Goal: Information Seeking & Learning: Find contact information

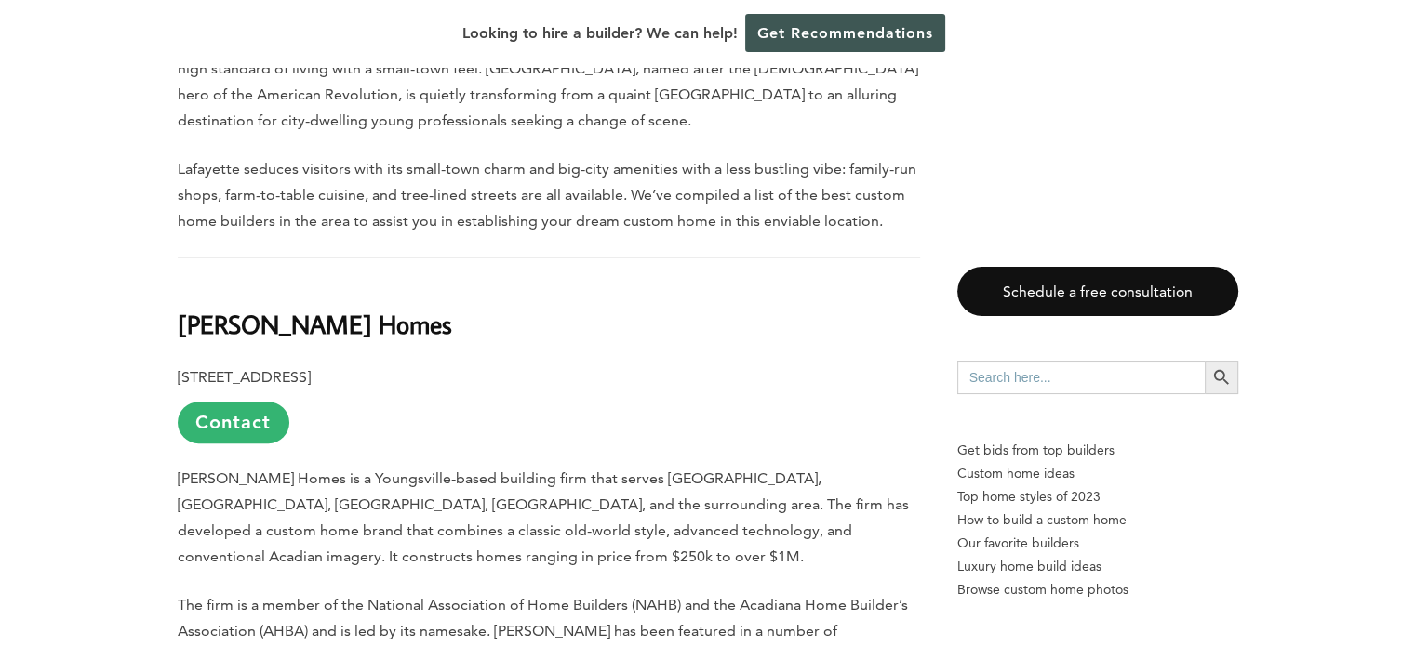
scroll to position [1116, 0]
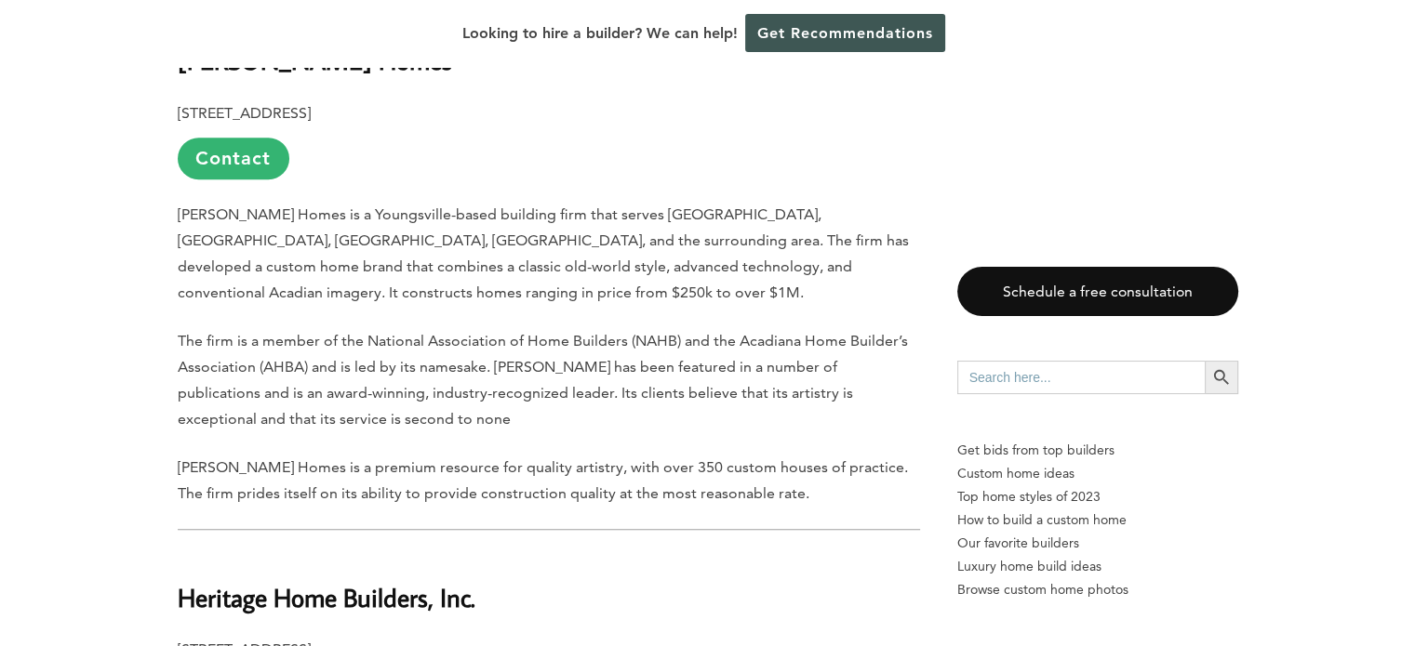
scroll to position [1302, 0]
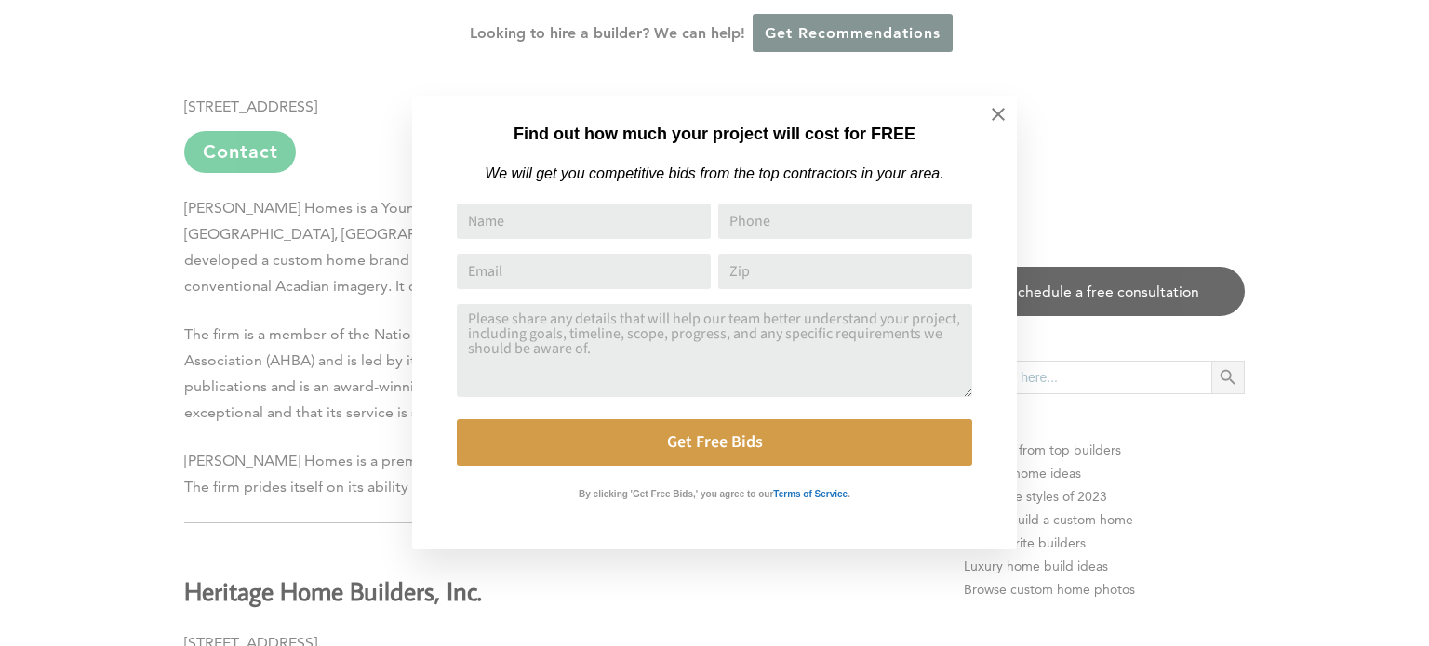
click at [1349, 140] on div "Find out how much your project will cost for FREE We will get you competitive b…" at bounding box center [714, 323] width 1429 height 646
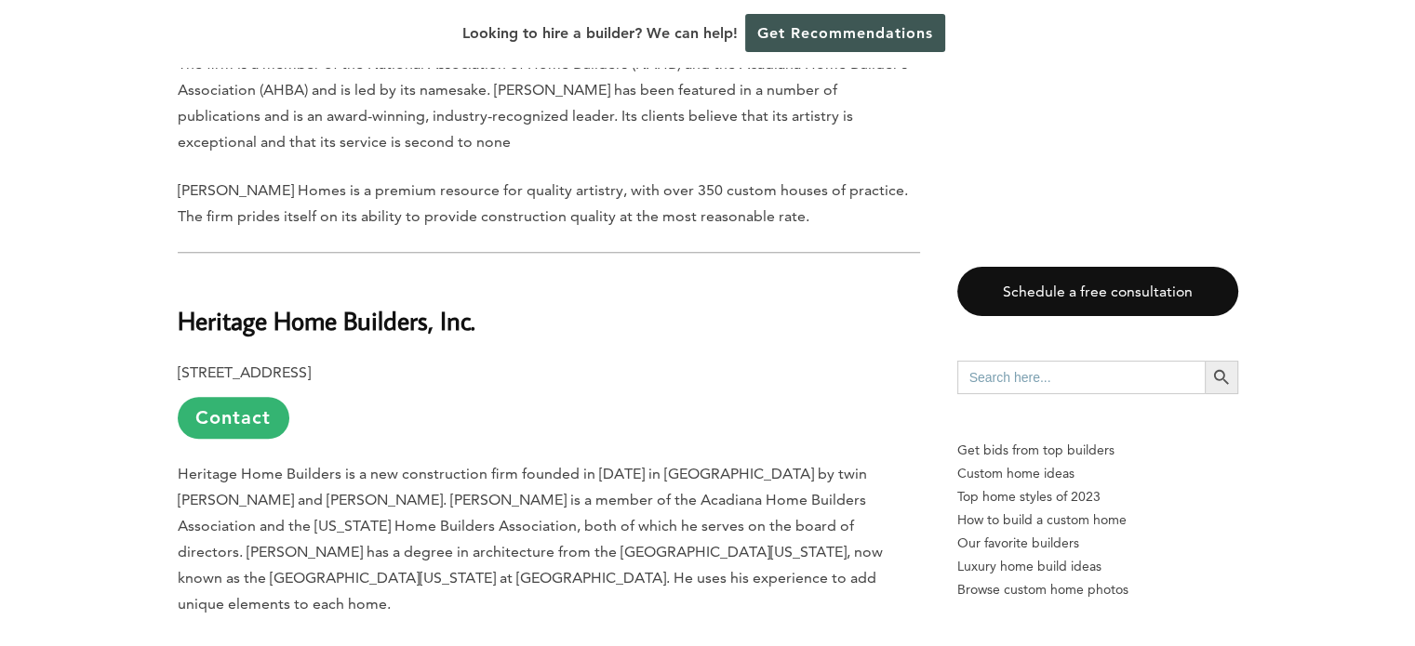
scroll to position [1581, 0]
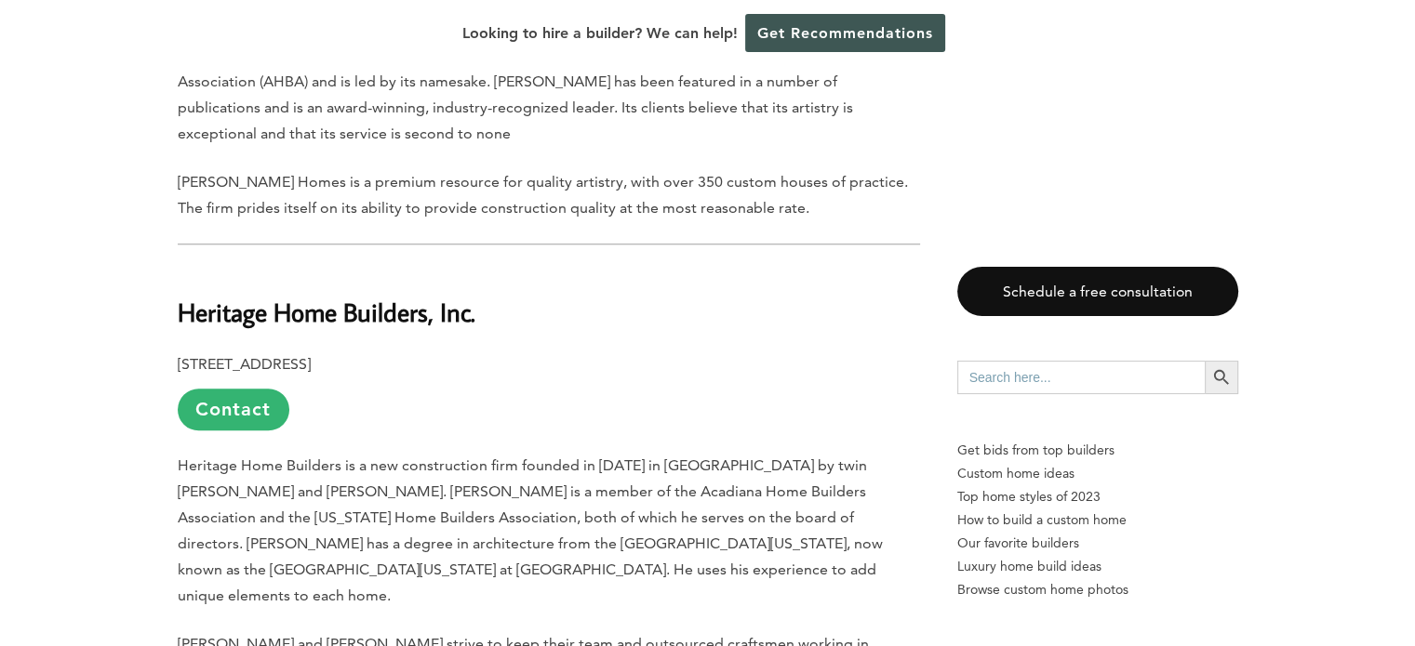
click at [232, 296] on b "Heritage Home Builders, Inc." at bounding box center [327, 312] width 298 height 33
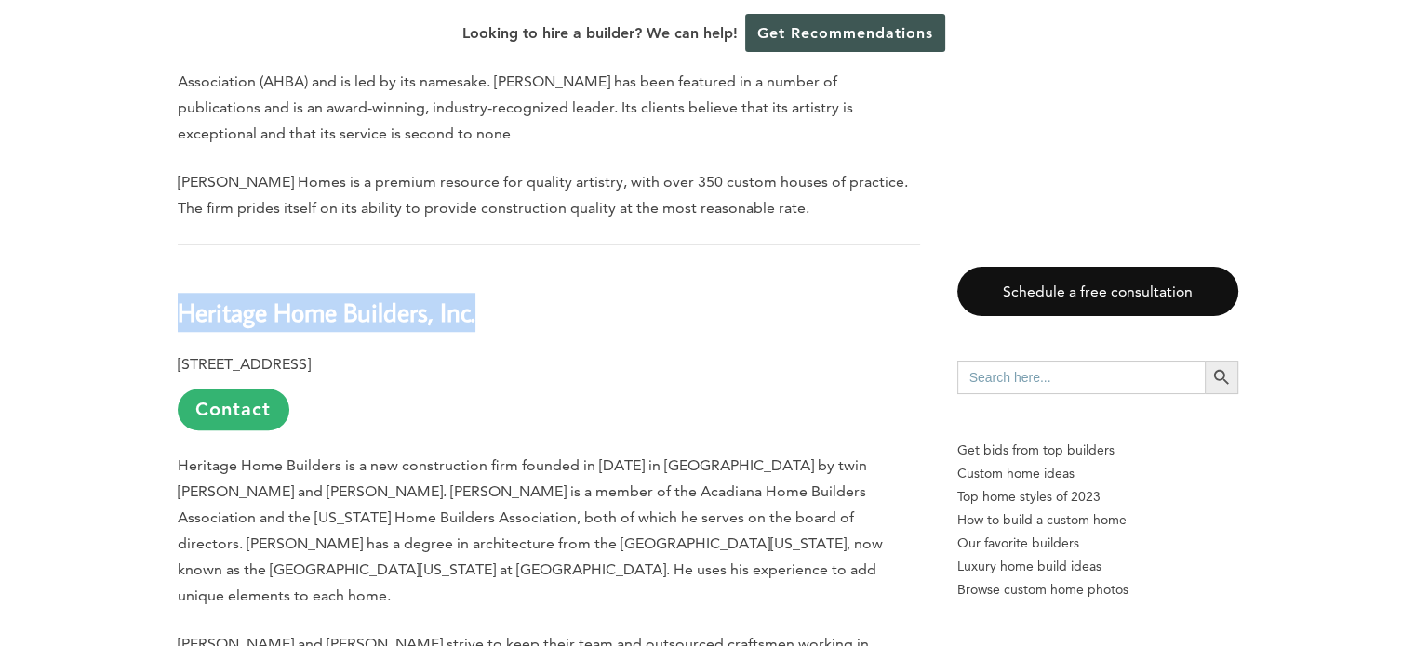
click at [232, 296] on b "Heritage Home Builders, Inc." at bounding box center [327, 312] width 298 height 33
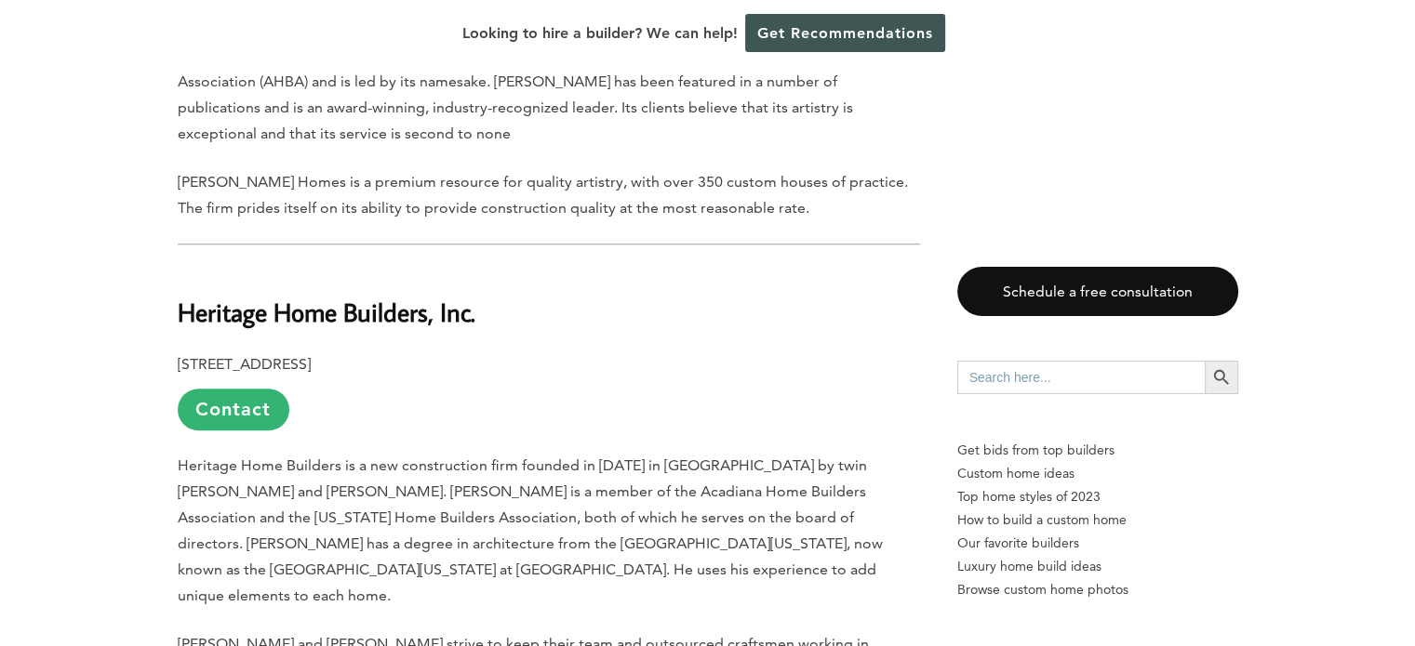
click at [504, 381] on p "210 Magnate Drive, Suite 204, Lafayette, LA 70508 Contact" at bounding box center [549, 391] width 742 height 79
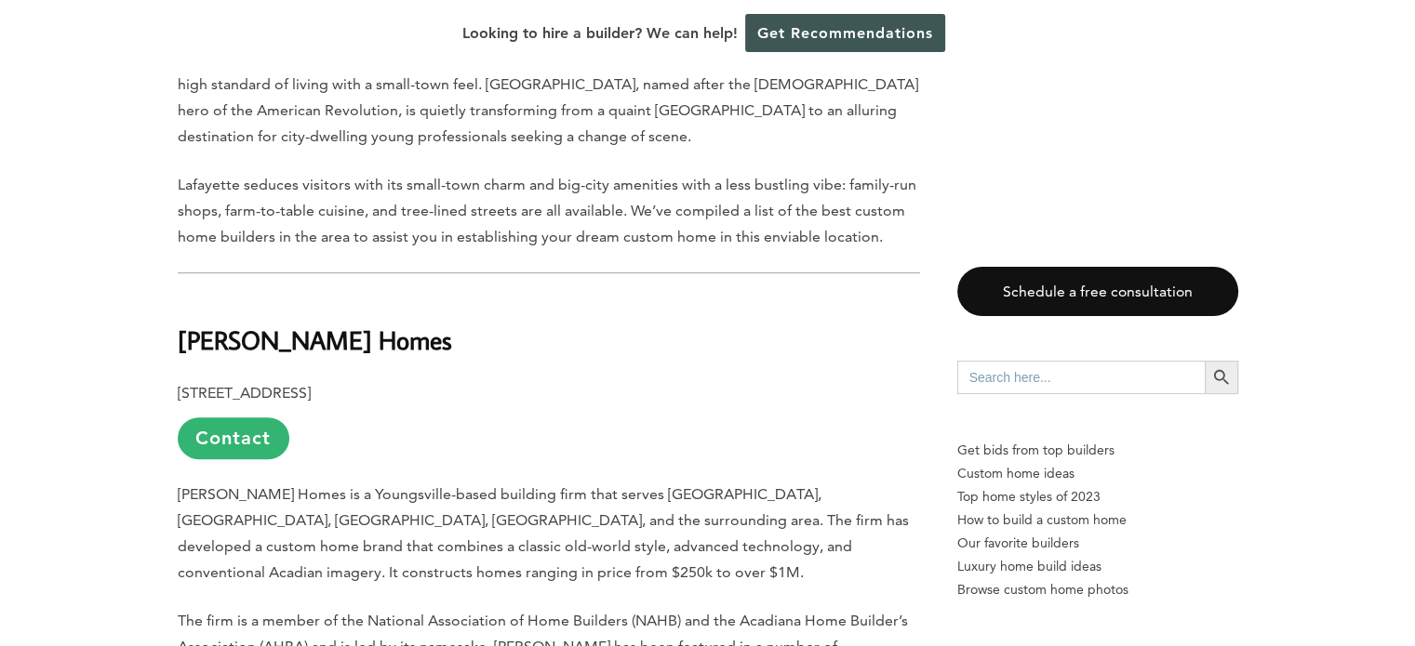
scroll to position [1023, 0]
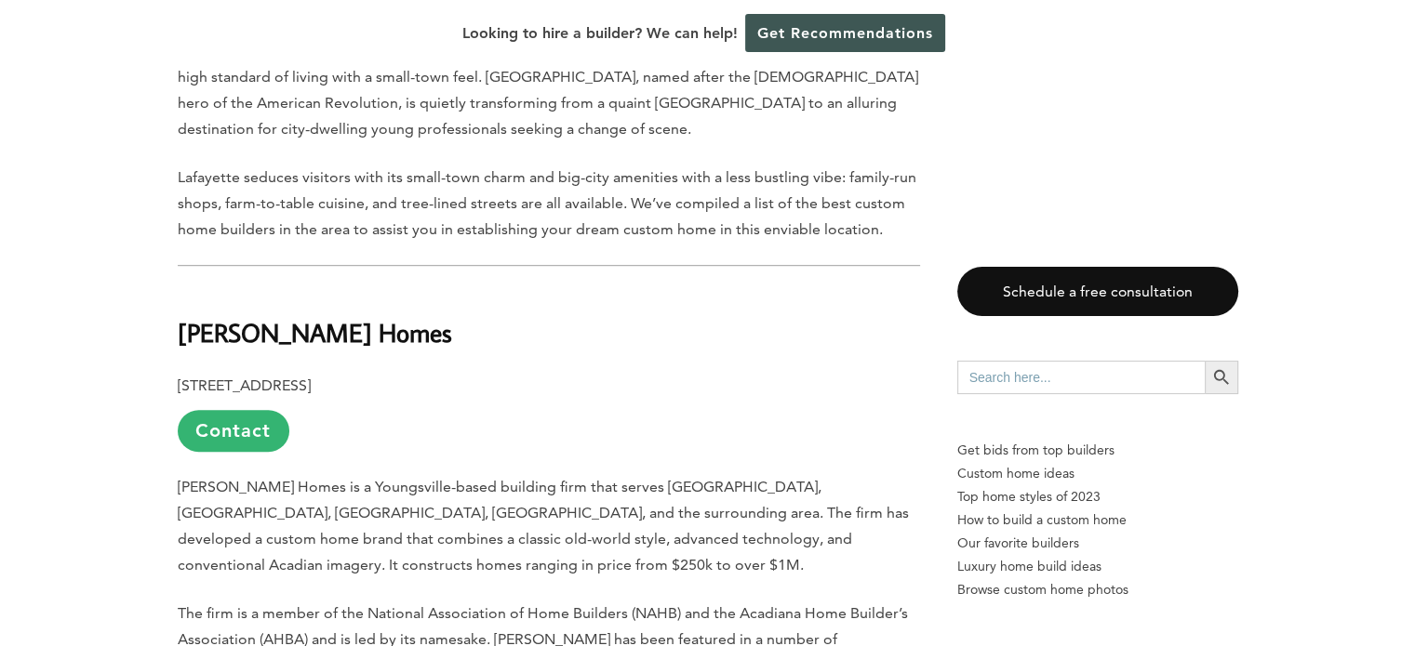
click at [252, 316] on b "[PERSON_NAME] Homes" at bounding box center [315, 332] width 274 height 33
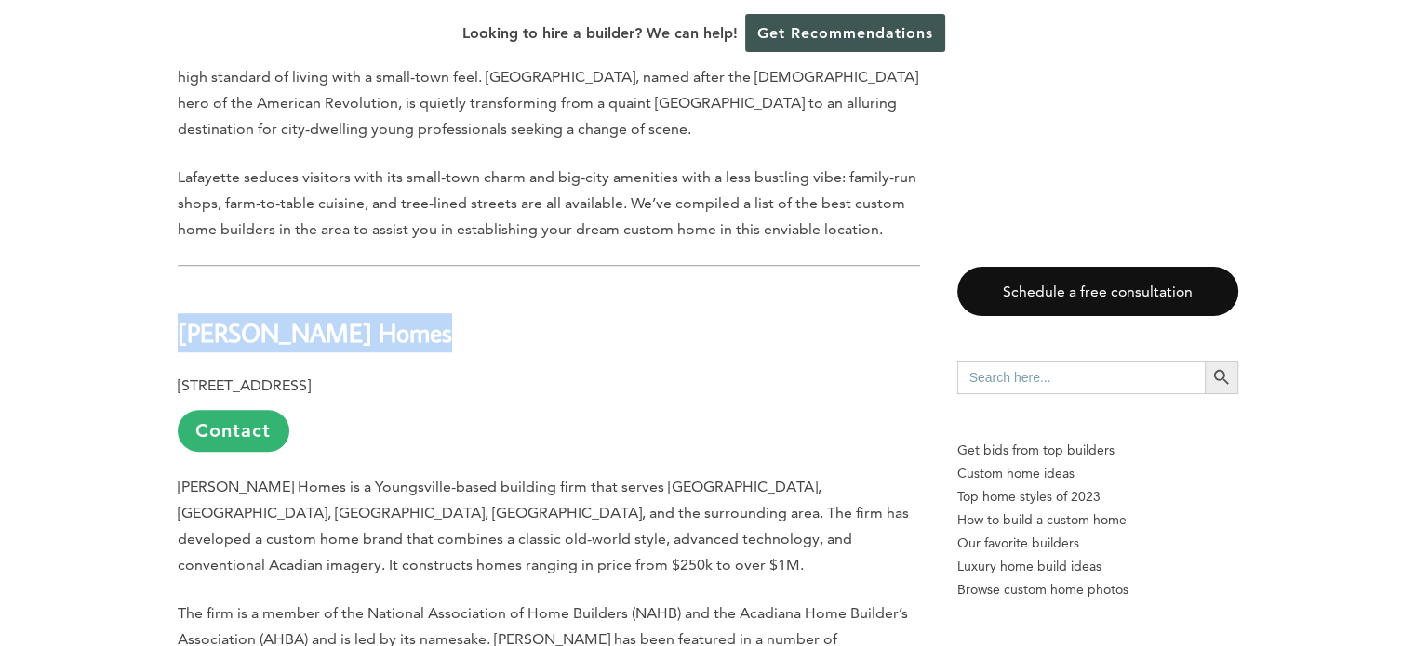
click at [252, 316] on b "[PERSON_NAME] Homes" at bounding box center [315, 332] width 274 height 33
copy div "[PERSON_NAME] Homes"
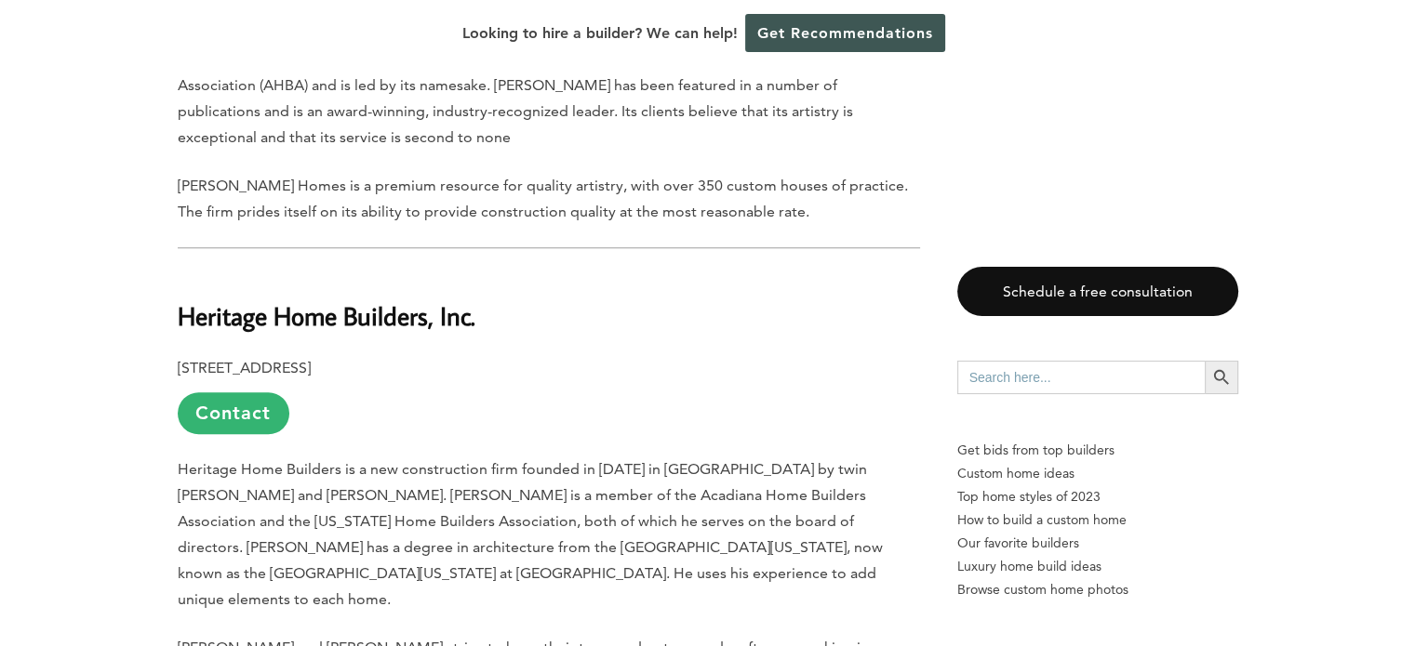
scroll to position [1581, 0]
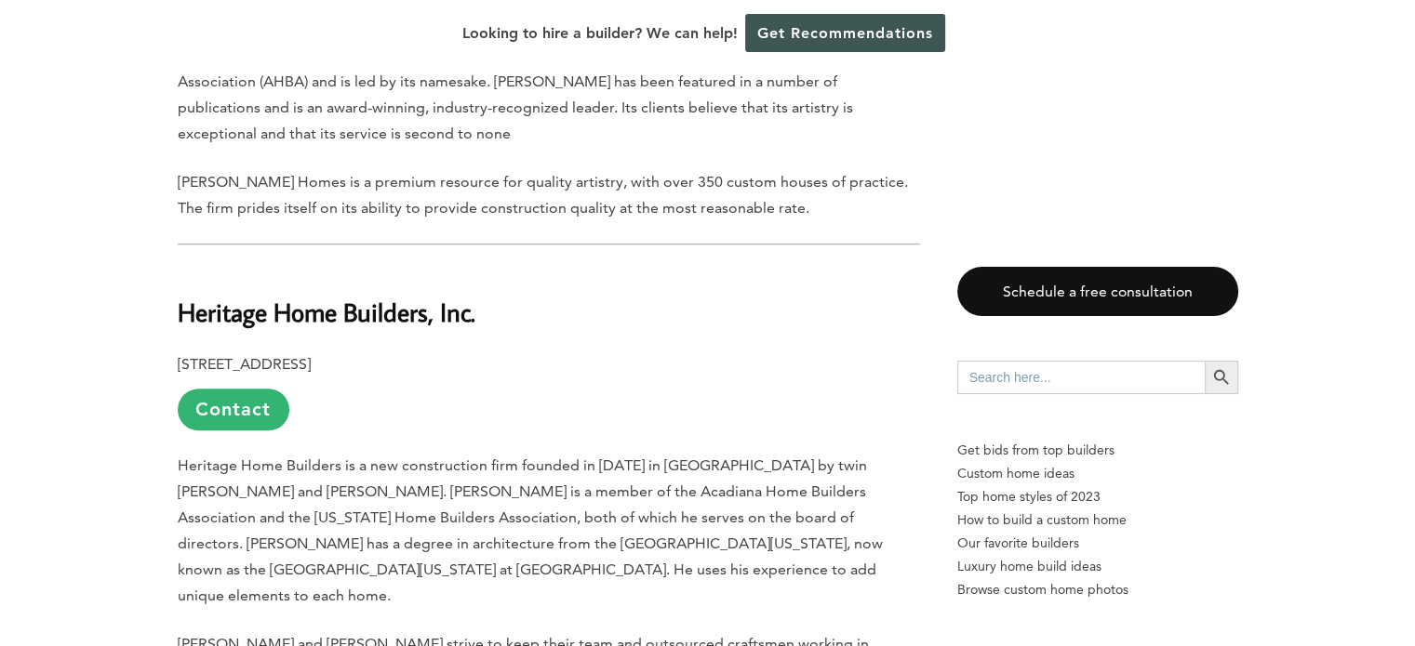
click at [216, 296] on b "Heritage Home Builders, Inc." at bounding box center [327, 312] width 298 height 33
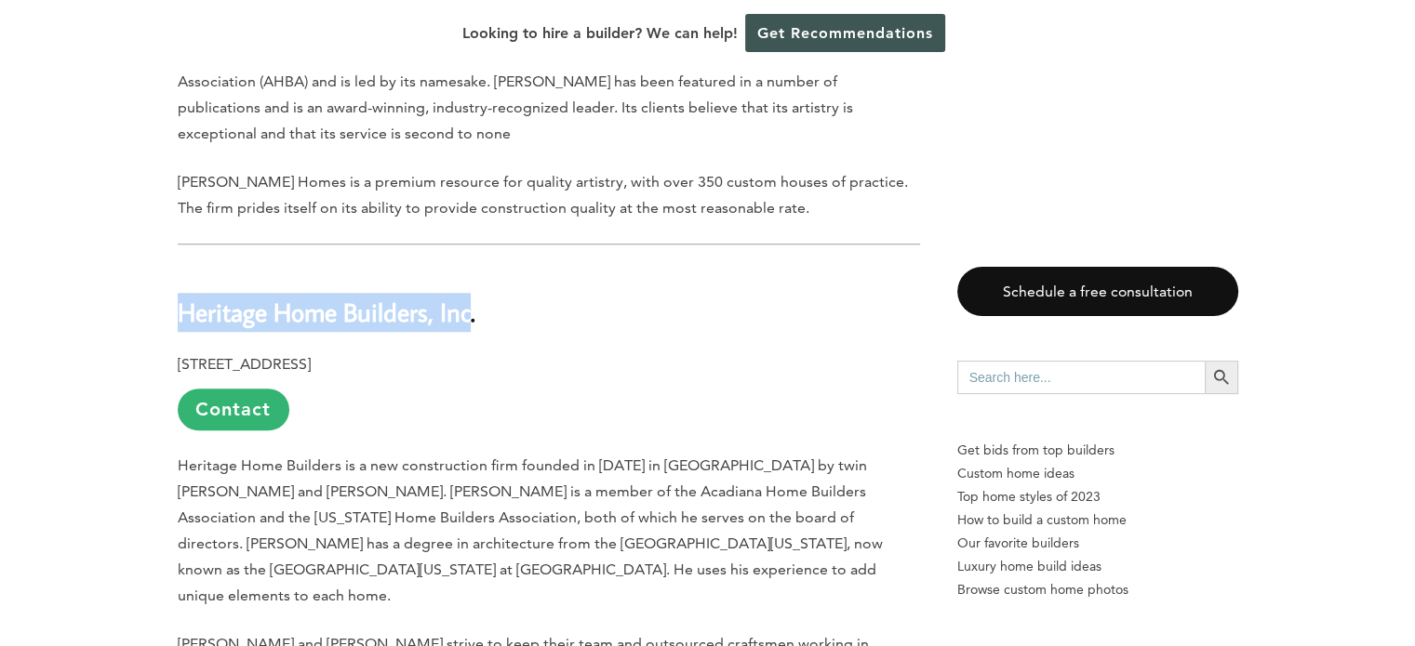
drag, startPoint x: 216, startPoint y: 273, endPoint x: 455, endPoint y: 269, distance: 239.1
click at [455, 296] on b "Heritage Home Builders, Inc." at bounding box center [327, 312] width 298 height 33
copy b "Heritage Home Builders, Inc"
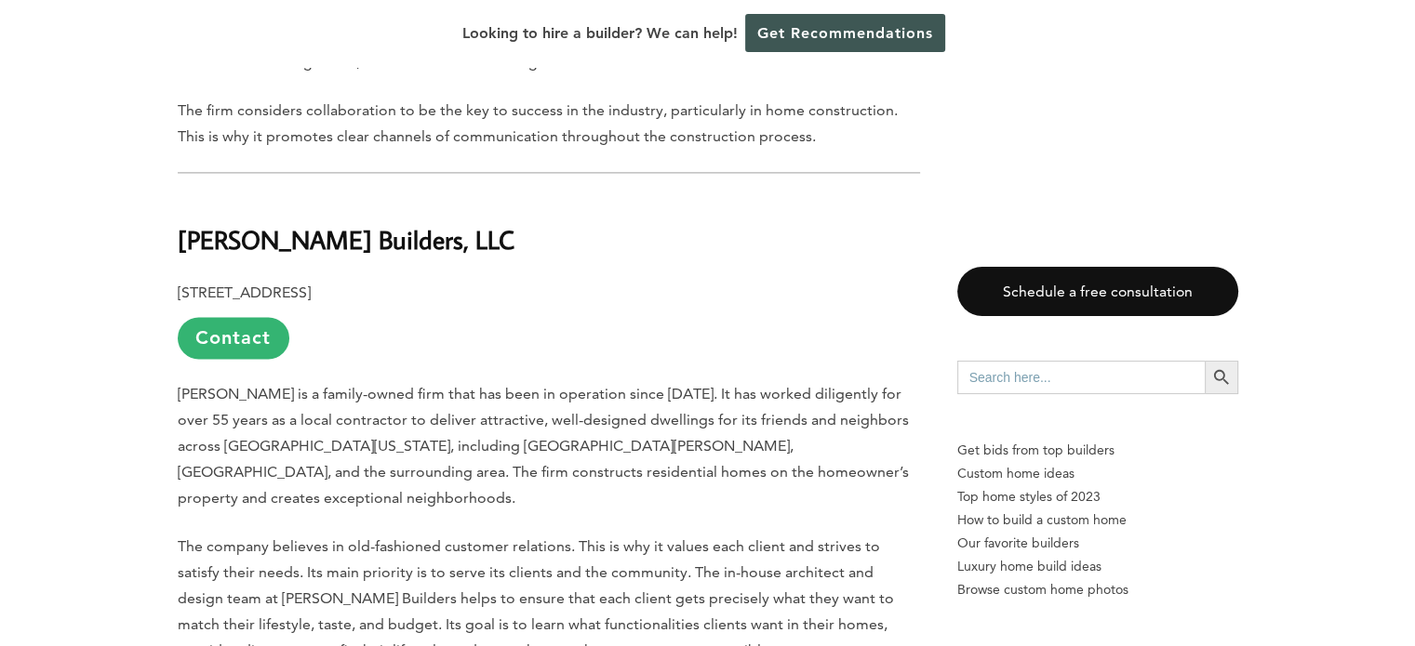
scroll to position [2697, 0]
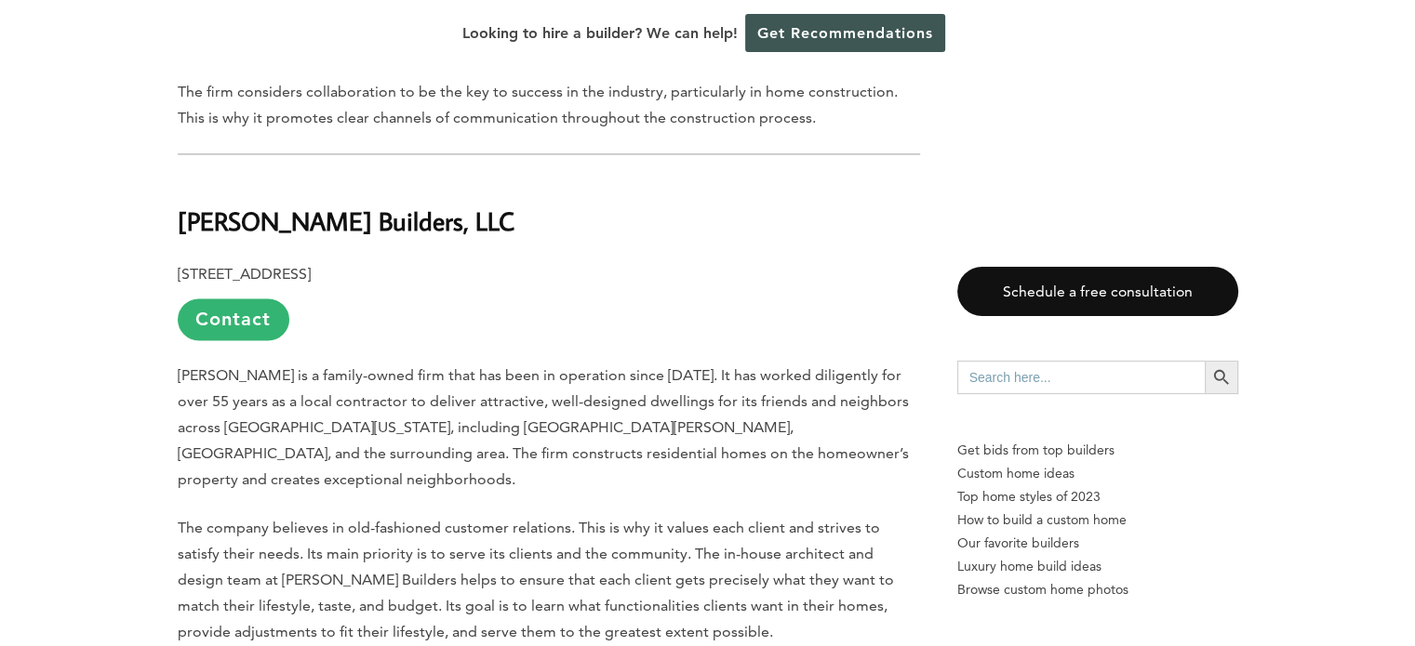
click at [214, 205] on b "[PERSON_NAME] Builders, LLC" at bounding box center [346, 221] width 337 height 33
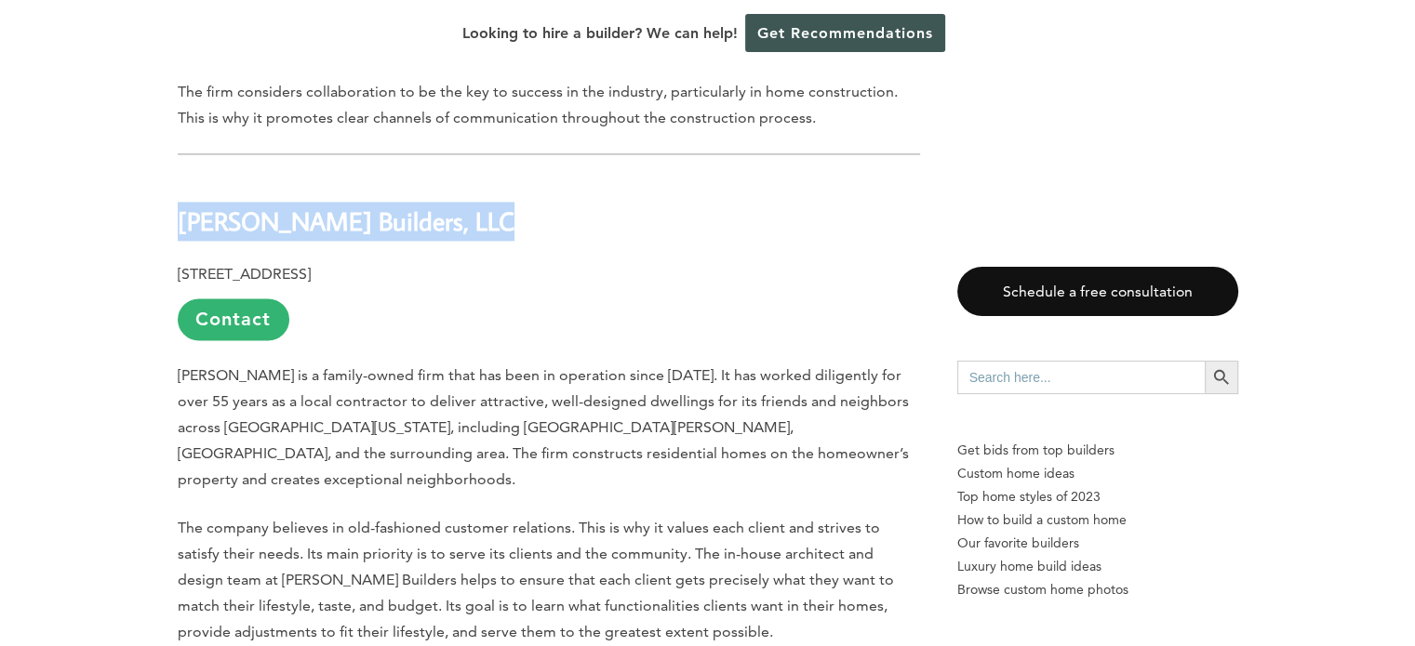
drag, startPoint x: 214, startPoint y: 126, endPoint x: 446, endPoint y: 123, distance: 232.5
click at [446, 177] on h2 "[PERSON_NAME] Builders, LLC" at bounding box center [549, 209] width 742 height 64
copy div "[PERSON_NAME] Builders, LLC"
